Goal: Transaction & Acquisition: Obtain resource

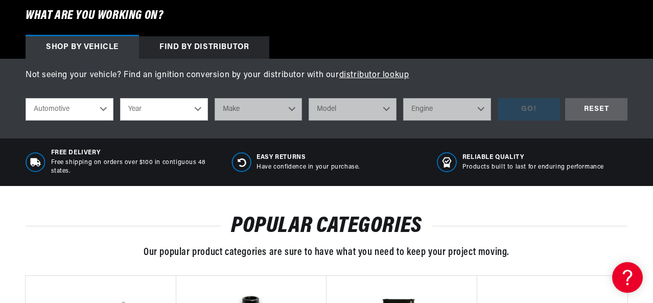
click at [197, 110] on select "Year 2022 2021 2020 2019 2018 2017 2016 2015 2014 2013 2012 2011 2010 2009 2008…" at bounding box center [164, 109] width 88 height 22
select select "1970"
click at [120, 99] on select "Year 2022 2021 2020 2019 2018 2017 2016 2015 2014 2013 2012 2011 2010 2009 2008…" at bounding box center [164, 109] width 88 height 22
select select "1970"
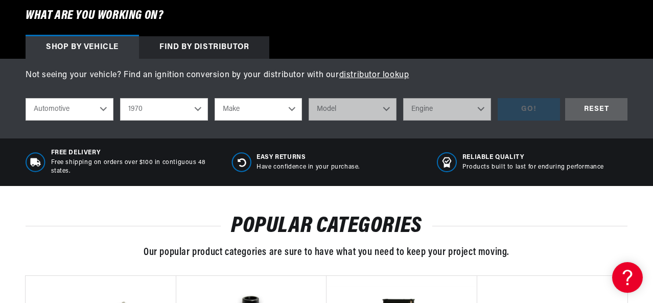
click at [283, 110] on select "Make Alfa Romeo American Motors Aston Martin Audi Austin Austin Healey Avanti B…" at bounding box center [259, 109] width 88 height 22
select select "Dodge"
click at [215, 99] on select "Make Alfa Romeo American Motors Aston Martin Audi Austin Austin Healey Avanti B…" at bounding box center [259, 109] width 88 height 22
select select "Dodge"
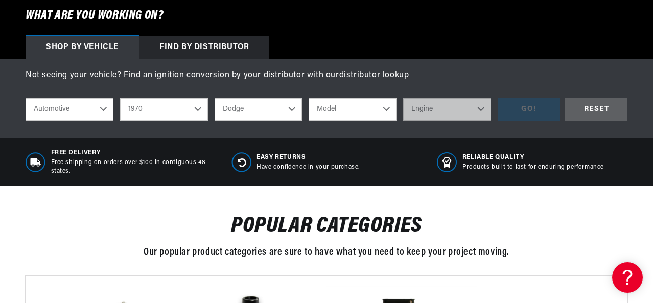
click at [344, 109] on select "Model A100 A100 Truck A108 Van Challenger Charger Coronet D100 Pickup D200 Pick…" at bounding box center [353, 109] width 88 height 22
select select "Charger"
click at [309, 99] on select "Model A100 A100 Truck A108 Van Challenger Charger Coronet D100 Pickup D200 Pick…" at bounding box center [353, 109] width 88 height 22
select select "Charger"
click at [452, 109] on select "Engine 6.6L 225cid / 3.7L 318cid / 5.2L 340cid / 5.6L 360cid / 5.9L 361cid / 5.…" at bounding box center [447, 109] width 88 height 22
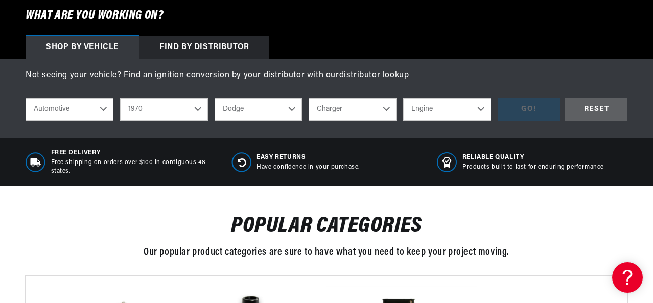
scroll to position [0, 561]
select select "426cid-7.0L"
click at [403, 99] on select "Engine 6.6L 225cid / 3.7L 318cid / 5.2L 340cid / 5.6L 360cid / 5.9L 361cid / 5.…" at bounding box center [447, 109] width 88 height 22
select select "426cid-7.0L"
click at [526, 107] on div "GO!" at bounding box center [529, 109] width 62 height 23
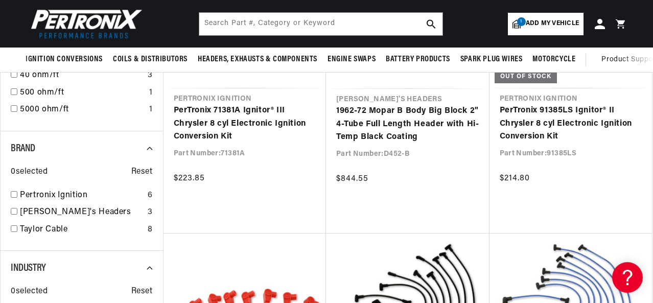
scroll to position [869, 0]
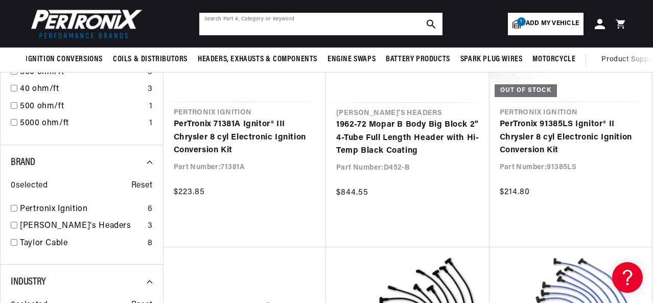
click at [362, 25] on input "text" at bounding box center [320, 24] width 243 height 22
type input "91581ls"
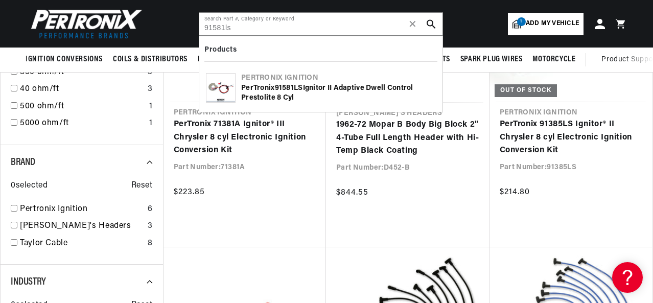
click at [431, 21] on icon "search button" at bounding box center [431, 23] width 9 height 9
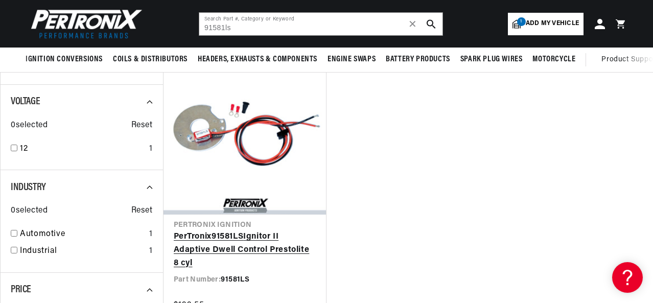
click at [198, 230] on link "PerTronix 91581LS Ignitor II Adaptive Dwell Control Prestolite 8 cyl" at bounding box center [245, 249] width 143 height 39
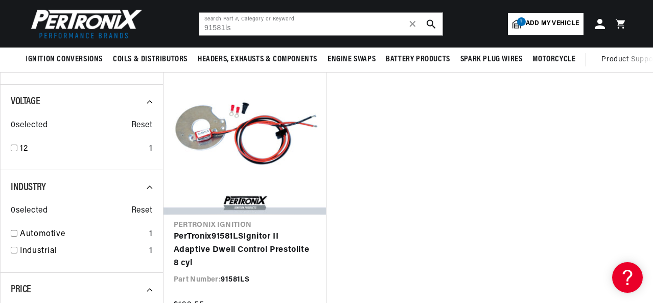
scroll to position [0, 561]
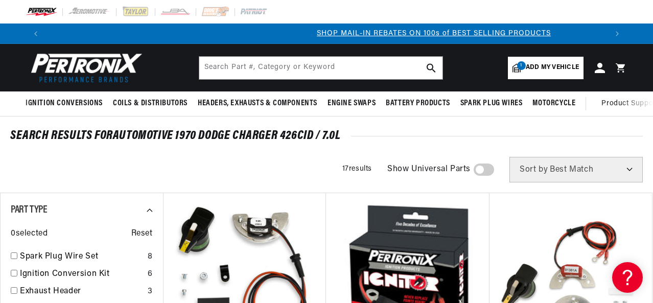
scroll to position [0, 561]
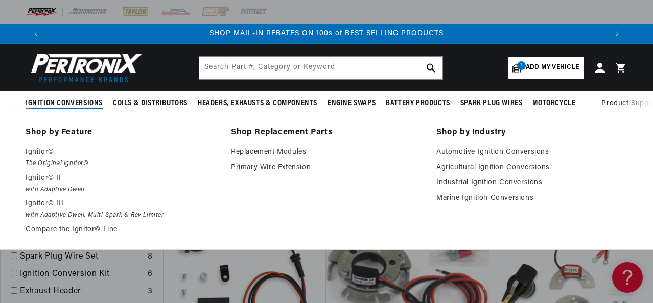
click at [85, 101] on span "Ignition Conversions" at bounding box center [64, 103] width 77 height 11
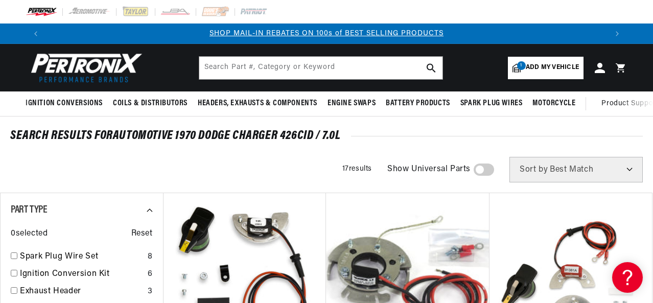
click at [546, 64] on span "Add my vehicle" at bounding box center [552, 68] width 53 height 10
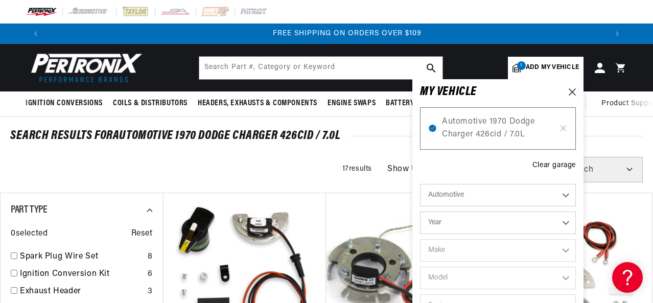
scroll to position [0, 1122]
click at [563, 129] on icon at bounding box center [563, 128] width 9 height 8
click at [564, 127] on icon at bounding box center [563, 128] width 9 height 8
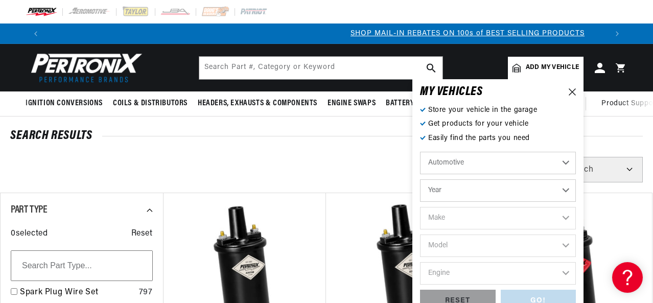
click at [567, 161] on select "Automotive Agricultural Industrial Marine Motorcycle" at bounding box center [498, 163] width 156 height 22
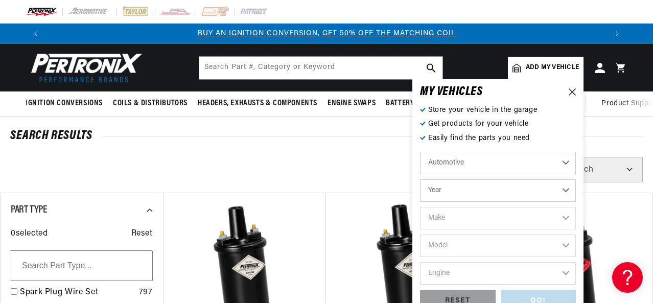
click at [420, 152] on select "Automotive Agricultural Industrial Marine Motorcycle" at bounding box center [498, 163] width 156 height 22
click at [430, 193] on select "Year 2022 2021 2020 2019 2018 2017 2016 2015 2014 2013 2012 2011 2010 2009 2008…" at bounding box center [498, 190] width 156 height 22
select select "1969"
click at [420, 179] on select "Year 2022 2021 2020 2019 2018 2017 2016 2015 2014 2013 2012 2011 2010 2009 2008…" at bounding box center [498, 190] width 156 height 22
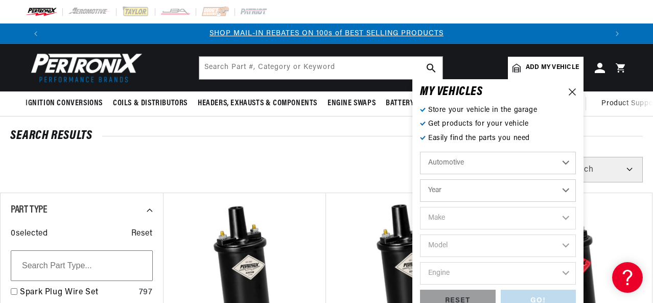
select select "1969"
click at [438, 219] on select "Make Alfa Romeo American Motors Aston Martin Austin Austin Healey Avanti BMW Bu…" at bounding box center [498, 218] width 156 height 22
select select "Dodge"
click at [420, 207] on select "Make Alfa Romeo American Motors Aston Martin Austin Austin Healey Avanti BMW Bu…" at bounding box center [498, 218] width 156 height 22
select select "Dodge"
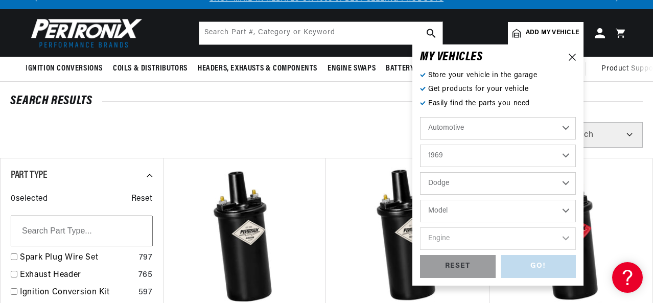
scroll to position [51, 0]
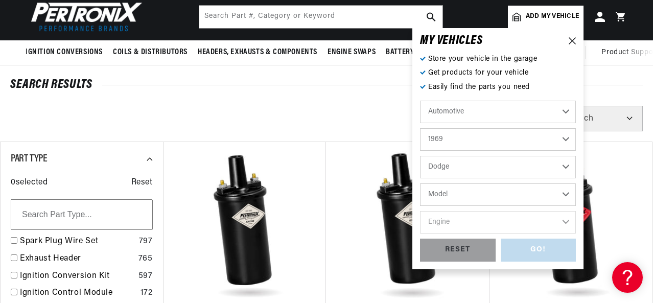
click at [568, 195] on select "Model A100 Truck A108 Van Charger Coronet D100 Pickup D200 Pickup D300 Pickup D…" at bounding box center [498, 194] width 156 height 22
select select "Charger"
click at [420, 183] on select "Model A100 Truck A108 Van Charger Coronet D100 Pickup D200 Pickup D300 Pickup D…" at bounding box center [498, 194] width 156 height 22
select select "Charger"
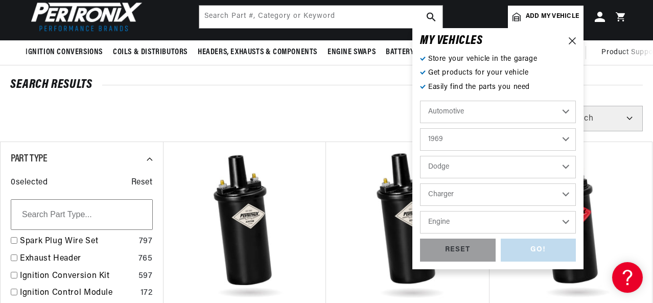
click at [565, 222] on select "Engine 5.9L 6.6L 225cid / 3.7L 318cid / 5.2L 340cid / 5.6L 383cid / 6.3L 426cid…" at bounding box center [498, 222] width 156 height 22
select select "440cid-7.2L"
click at [420, 211] on select "Engine 5.9L 6.6L 225cid / 3.7L 318cid / 5.2L 340cid / 5.6L 383cid / 6.3L 426cid…" at bounding box center [498, 222] width 156 height 22
select select "440cid-7.2L"
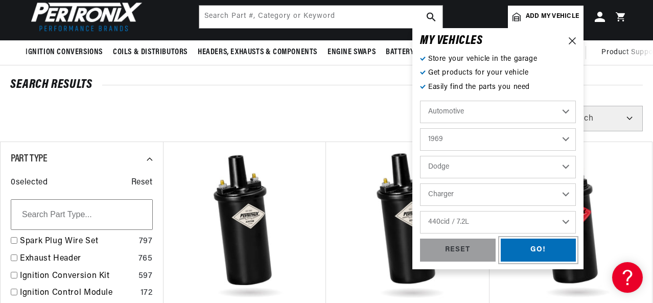
click at [539, 246] on div "GO!" at bounding box center [539, 250] width 76 height 23
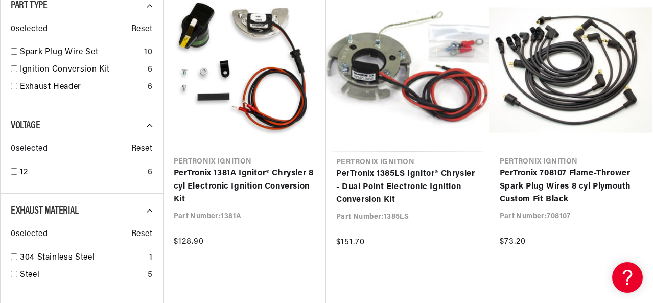
scroll to position [0, 1122]
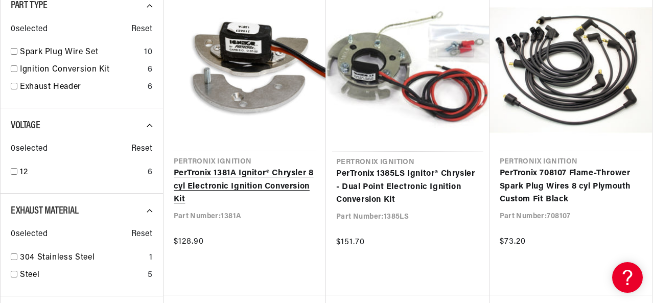
click at [246, 173] on link "PerTronix 1381A Ignitor® Chrysler 8 cyl Electronic Ignition Conversion Kit" at bounding box center [245, 186] width 143 height 39
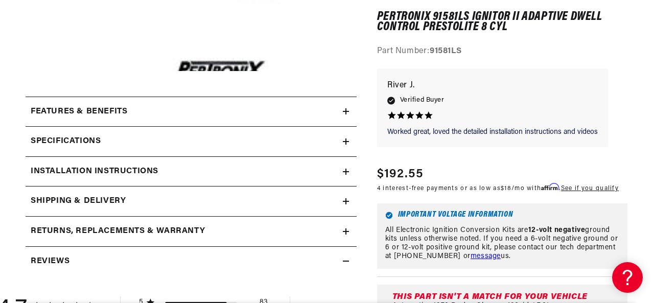
scroll to position [0, 561]
click at [346, 111] on icon at bounding box center [346, 111] width 6 height 6
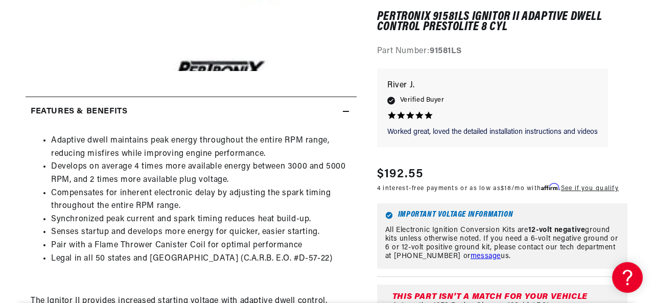
scroll to position [0, 1122]
click at [346, 111] on icon at bounding box center [346, 111] width 6 height 6
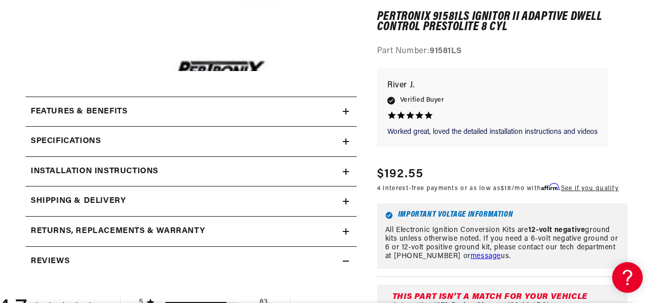
click at [345, 146] on summary "Specifications" at bounding box center [191, 142] width 331 height 30
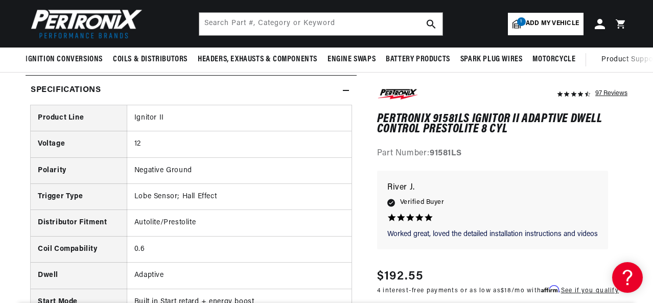
scroll to position [0, 561]
click at [347, 88] on icon at bounding box center [346, 90] width 6 height 6
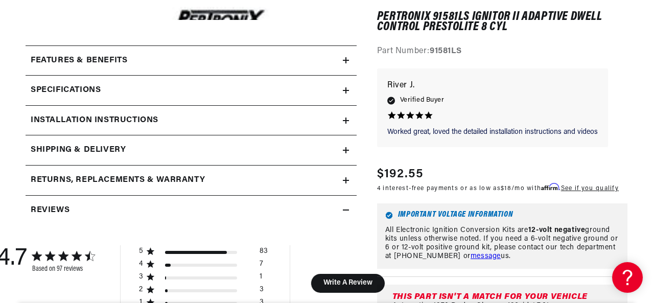
scroll to position [460, 0]
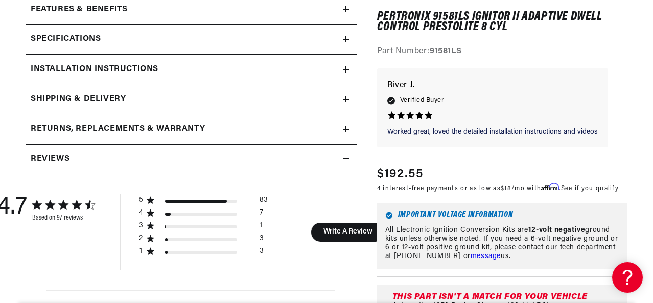
click at [345, 9] on icon at bounding box center [346, 9] width 6 height 0
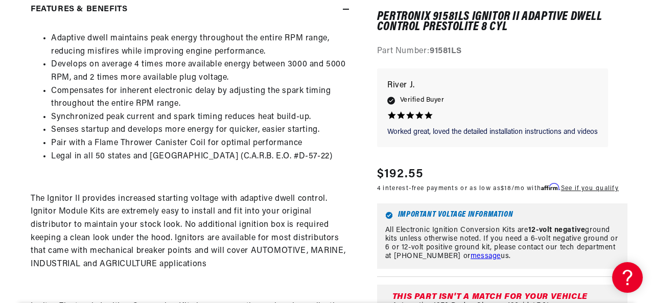
scroll to position [0, 0]
click at [345, 9] on icon at bounding box center [346, 9] width 6 height 0
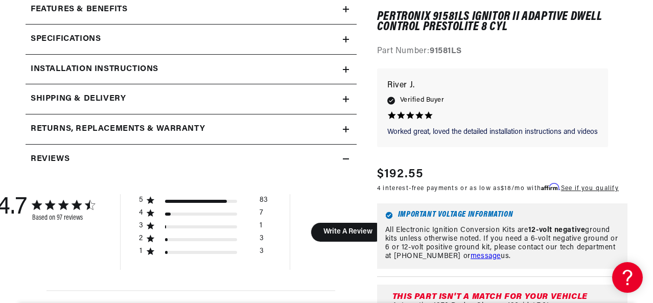
click at [346, 64] on summary "Installation instructions" at bounding box center [191, 70] width 331 height 30
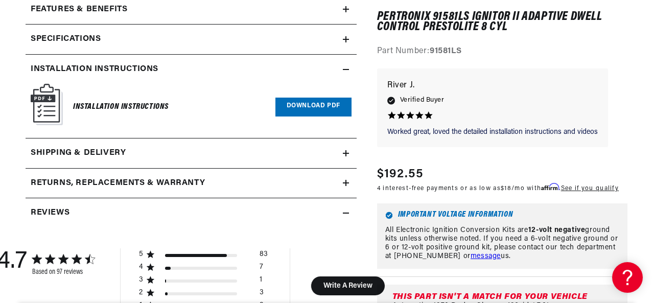
scroll to position [0, 561]
click at [345, 69] on icon at bounding box center [346, 69] width 6 height 0
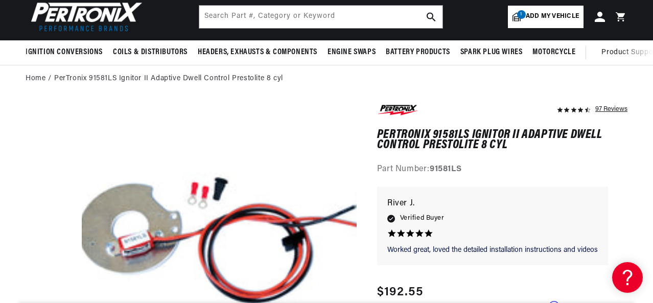
scroll to position [0, 0]
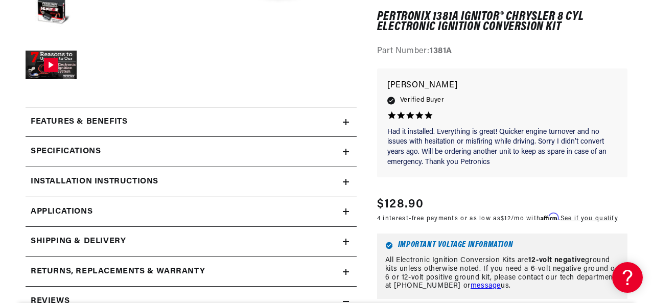
scroll to position [409, 0]
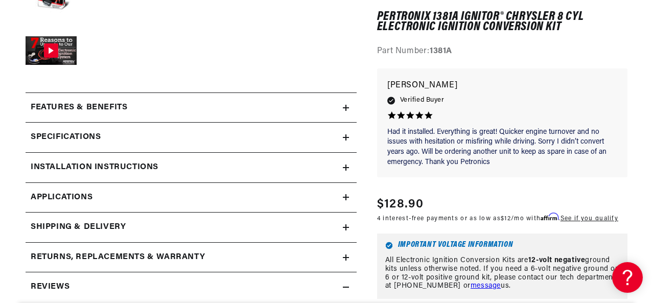
click at [347, 166] on icon at bounding box center [346, 168] width 6 height 6
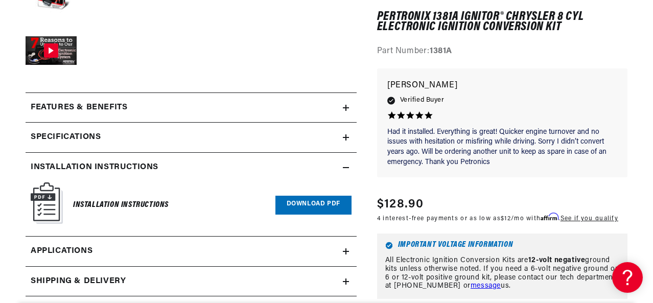
click at [45, 198] on img at bounding box center [47, 202] width 32 height 41
click at [310, 201] on link "Download PDF" at bounding box center [313, 205] width 76 height 19
